Goal: Information Seeking & Learning: Learn about a topic

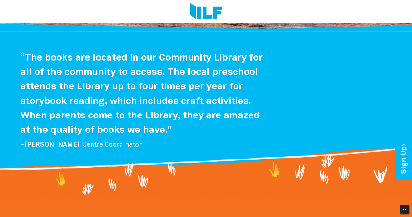
scroll to position [522, 0]
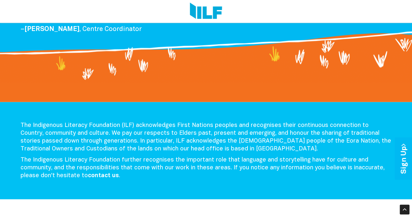
click at [206, 178] on p "The Indigenous Literacy Foundation further recognises the important role that l…" at bounding box center [207, 167] width 372 height 23
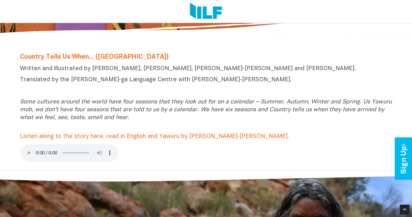
scroll to position [154, 0]
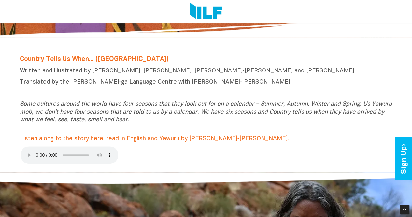
click at [28, 93] on p at bounding box center [206, 93] width 373 height 8
click at [66, 100] on p "Some cultures around the world have four seasons that they look out for on a ca…" at bounding box center [206, 111] width 373 height 23
click at [99, 109] on icon "Some cultures around the world have four seasons that they look out for on a ca…" at bounding box center [206, 111] width 372 height 21
drag, startPoint x: 91, startPoint y: 112, endPoint x: 105, endPoint y: 113, distance: 13.7
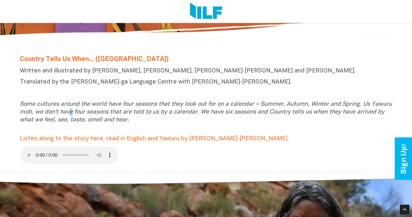
click at [97, 112] on icon "Some cultures around the world have four seasons that they look out for on a ca…" at bounding box center [206, 111] width 372 height 21
drag, startPoint x: 150, startPoint y: 115, endPoint x: 154, endPoint y: 115, distance: 4.2
click at [154, 115] on icon "Some cultures around the world have four seasons that they look out for on a ca…" at bounding box center [206, 111] width 372 height 21
click at [155, 115] on icon "Some cultures around the world have four seasons that they look out for on a ca…" at bounding box center [206, 111] width 372 height 21
click at [188, 120] on p "Some cultures around the world have four seasons that they look out for on a ca…" at bounding box center [206, 111] width 373 height 23
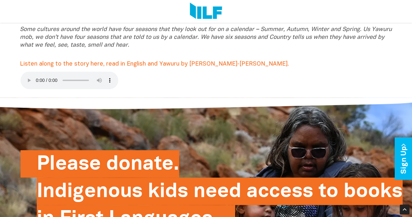
scroll to position [225, 0]
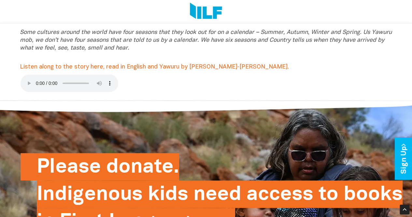
click at [126, 75] on div "Country Tells Us When... (Yawuru) Written and illustrated by [PERSON_NAME], [PE…" at bounding box center [206, 39] width 381 height 122
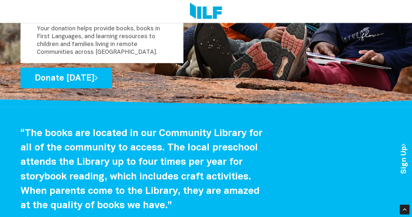
scroll to position [447, 0]
